Goal: Contribute content: Contribute content

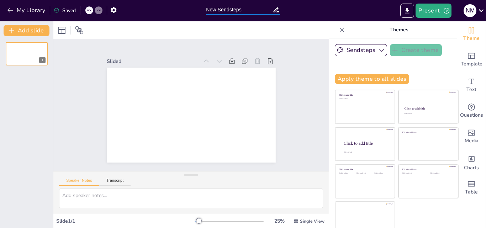
click at [231, 6] on input "New Sendsteps" at bounding box center [239, 10] width 66 height 10
type input "New Sendsmy teps"
click at [275, 12] on icon at bounding box center [276, 9] width 6 height 5
click at [7, 13] on icon "button" at bounding box center [10, 10] width 7 height 7
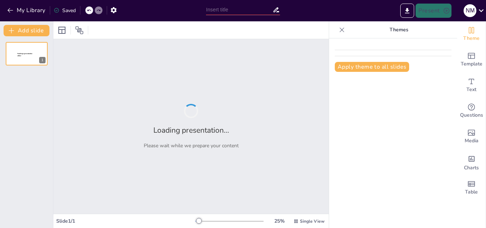
type input "New Sendsmy teps"
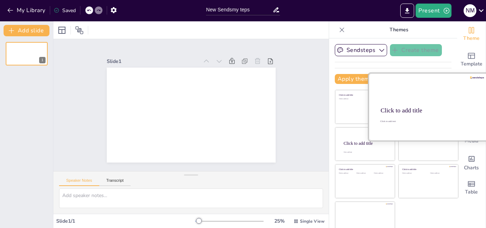
click at [397, 98] on div at bounding box center [427, 106] width 119 height 67
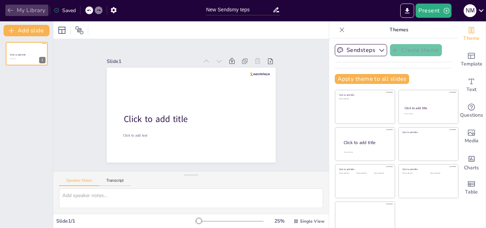
click at [12, 9] on icon "button" at bounding box center [10, 10] width 7 height 7
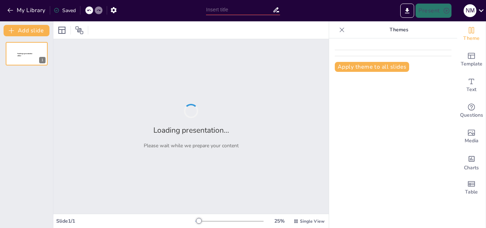
type input "Presenting Myself: A Comprehensive Overview"
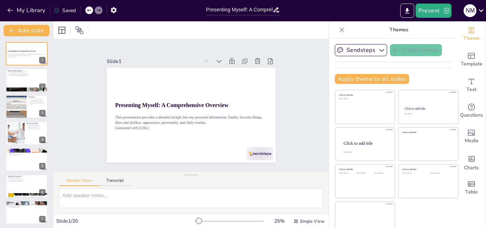
checkbox input "true"
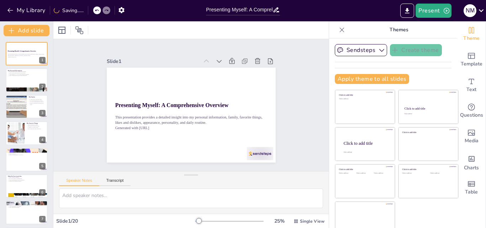
checkbox input "true"
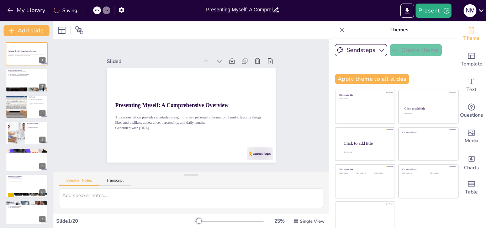
checkbox input "true"
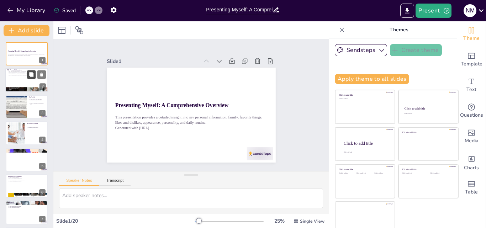
click at [32, 78] on button at bounding box center [31, 74] width 9 height 9
type textarea "Passion drives me to seek knowledge and new experiences, which enrich my life a…"
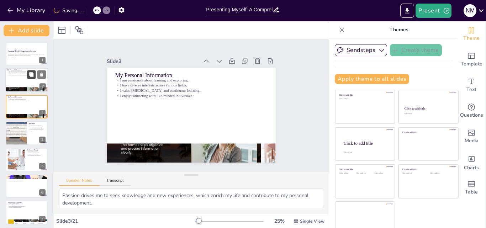
scroll to position [14, 0]
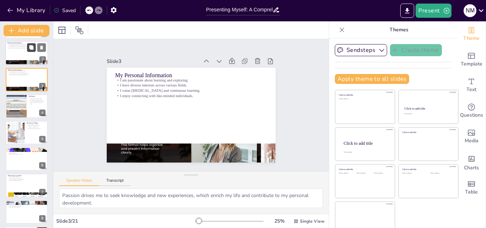
checkbox input "true"
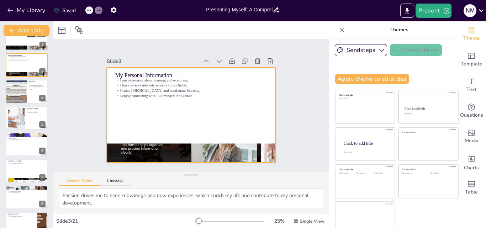
checkbox input "true"
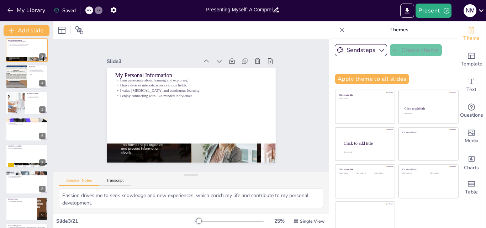
checkbox input "true"
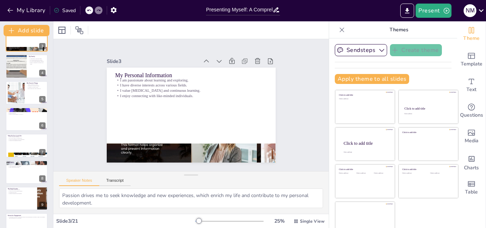
checkbox input "true"
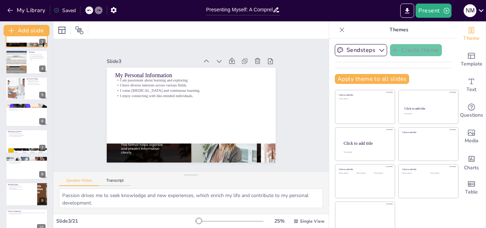
checkbox input "true"
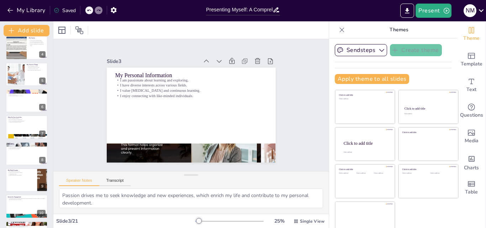
checkbox input "true"
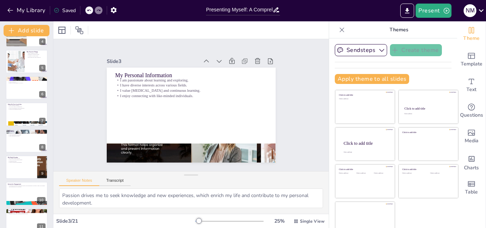
checkbox input "true"
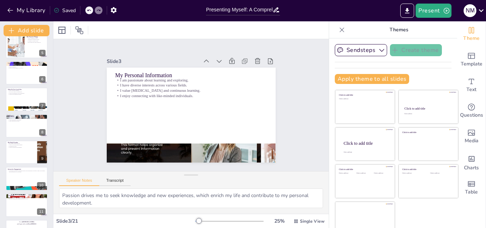
checkbox input "true"
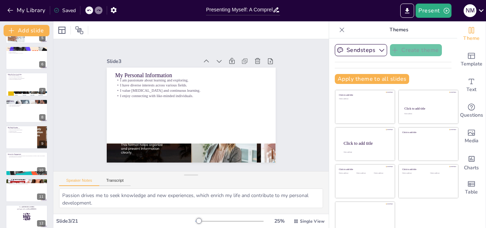
checkbox input "true"
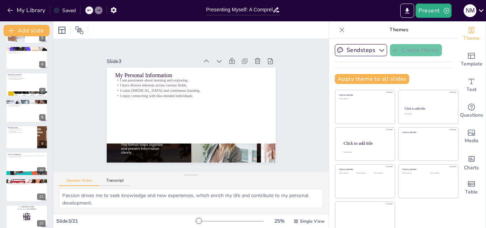
scroll to position [142, 0]
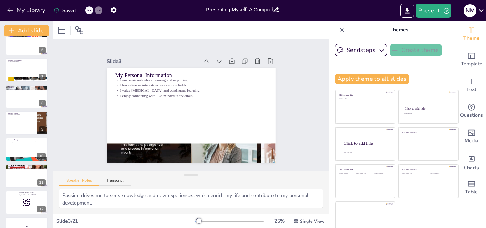
checkbox input "true"
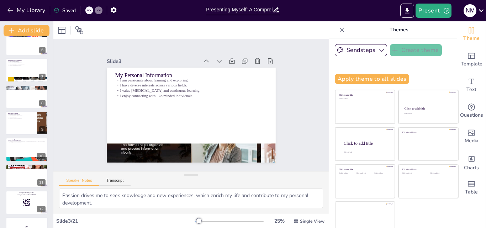
checkbox input "true"
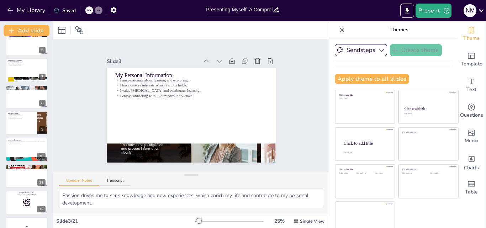
checkbox input "true"
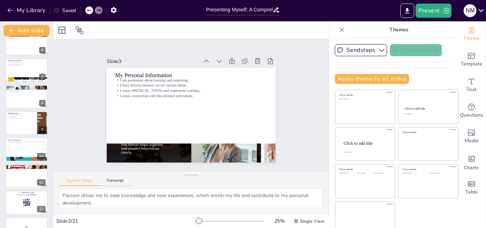
checkbox input "true"
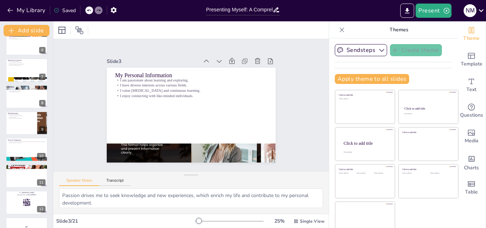
checkbox input "true"
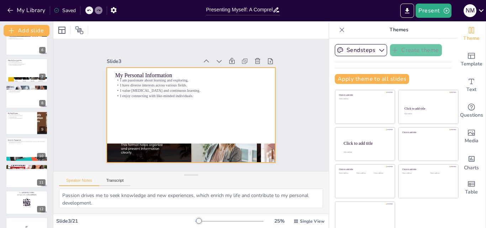
click at [194, 90] on p "I value personal growth and continuous learning." at bounding box center [195, 91] width 146 height 52
checkbox input "true"
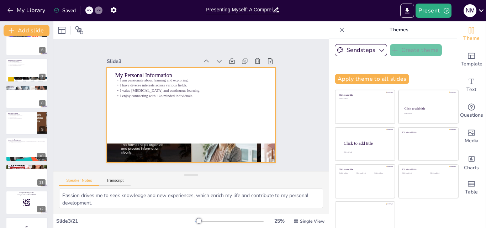
checkbox input "true"
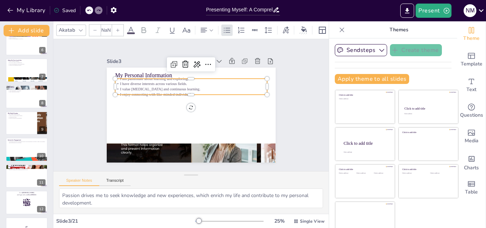
checkbox input "true"
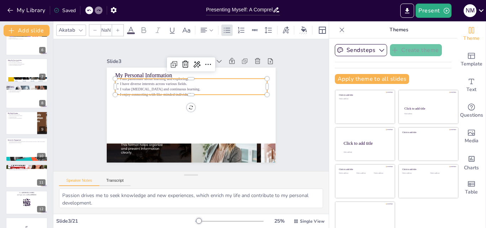
type input "32"
checkbox input "true"
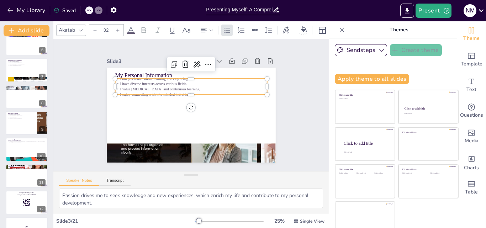
checkbox input "true"
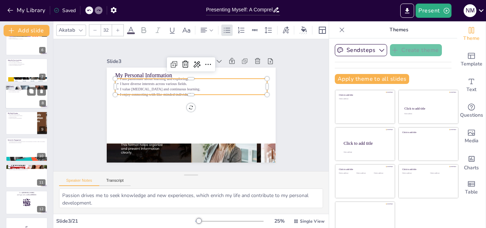
checkbox input "true"
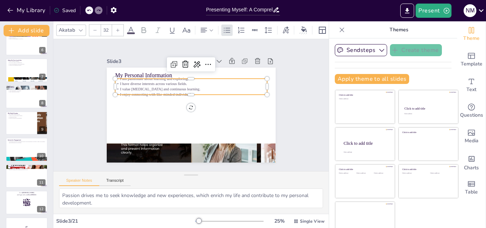
checkbox input "true"
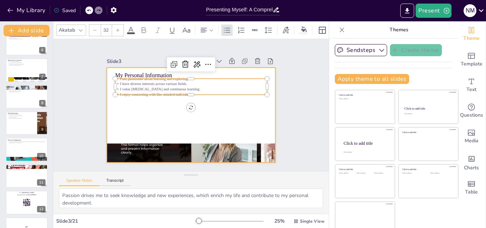
checkbox input "true"
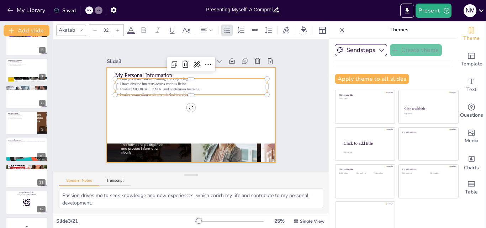
checkbox input "true"
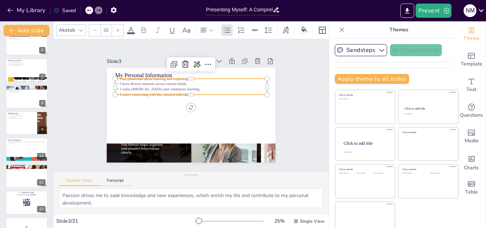
checkbox input "true"
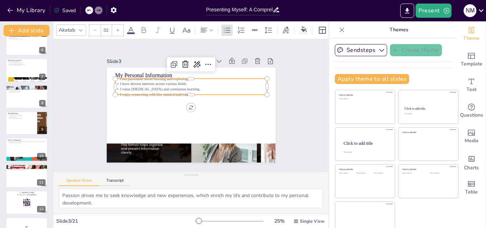
checkbox input "true"
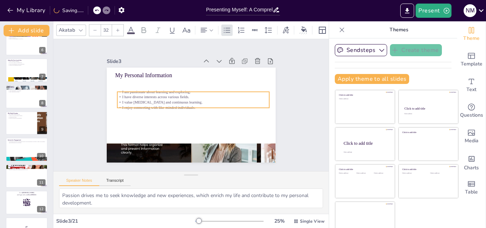
checkbox input "true"
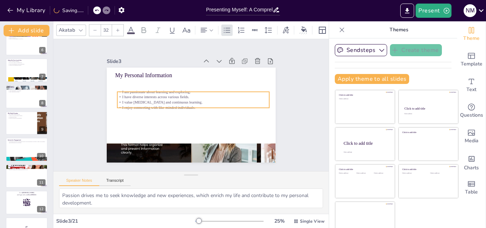
checkbox input "true"
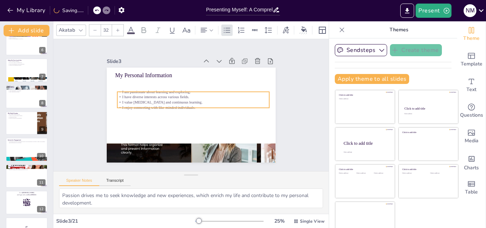
checkbox input "true"
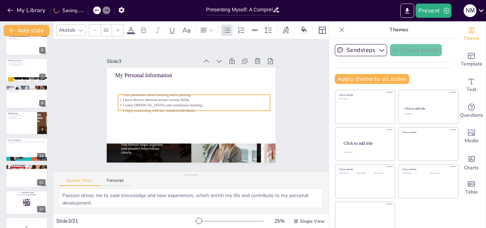
checkbox input "true"
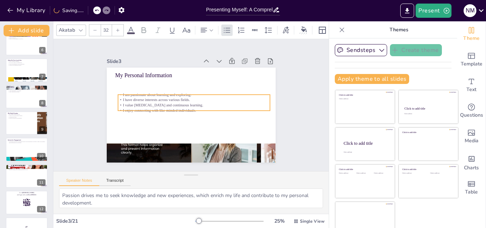
checkbox input "true"
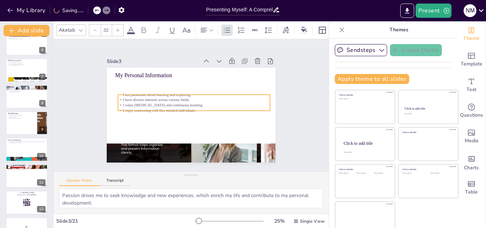
checkbox input "true"
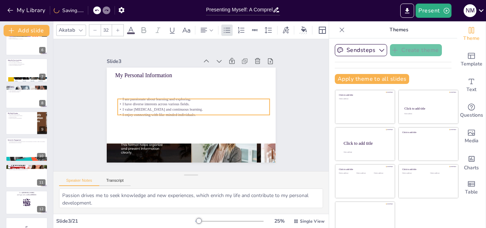
checkbox input "true"
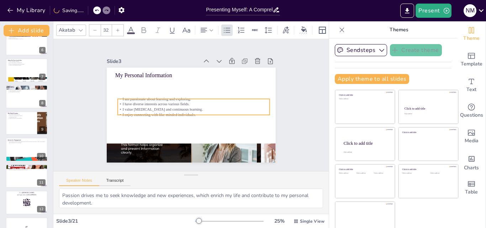
checkbox input "true"
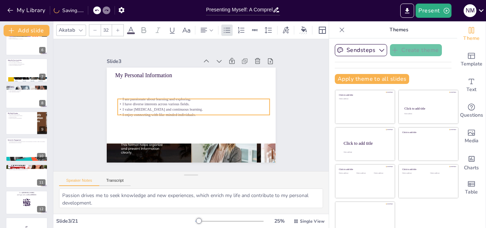
checkbox input "true"
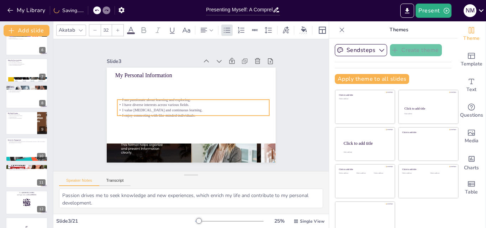
drag, startPoint x: 211, startPoint y: 90, endPoint x: 213, endPoint y: 111, distance: 21.1
click at [213, 111] on p "I enjoy connecting with like-minded individuals." at bounding box center [190, 116] width 146 height 52
checkbox input "true"
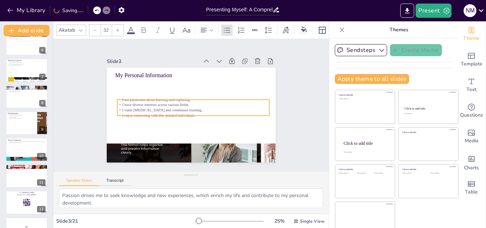
checkbox input "true"
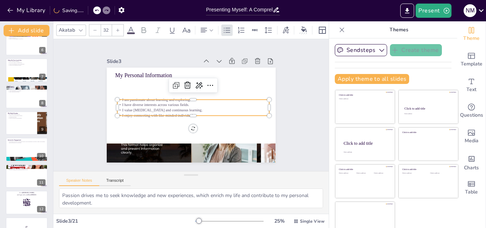
checkbox input "true"
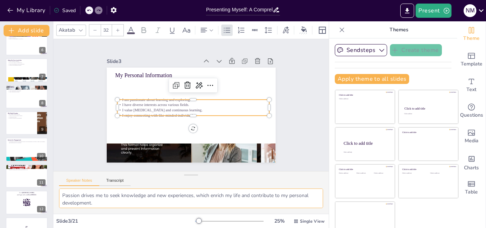
checkbox input "true"
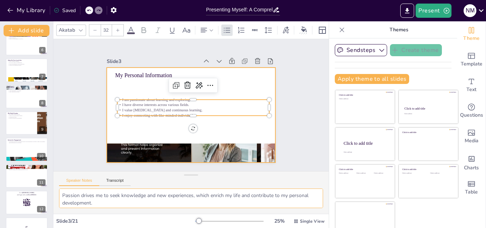
checkbox input "true"
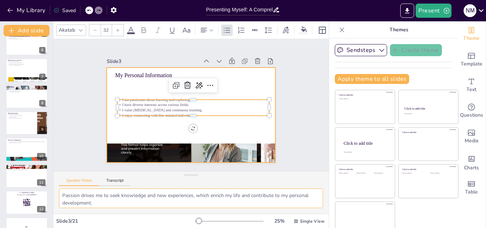
checkbox input "true"
